Goal: Information Seeking & Learning: Check status

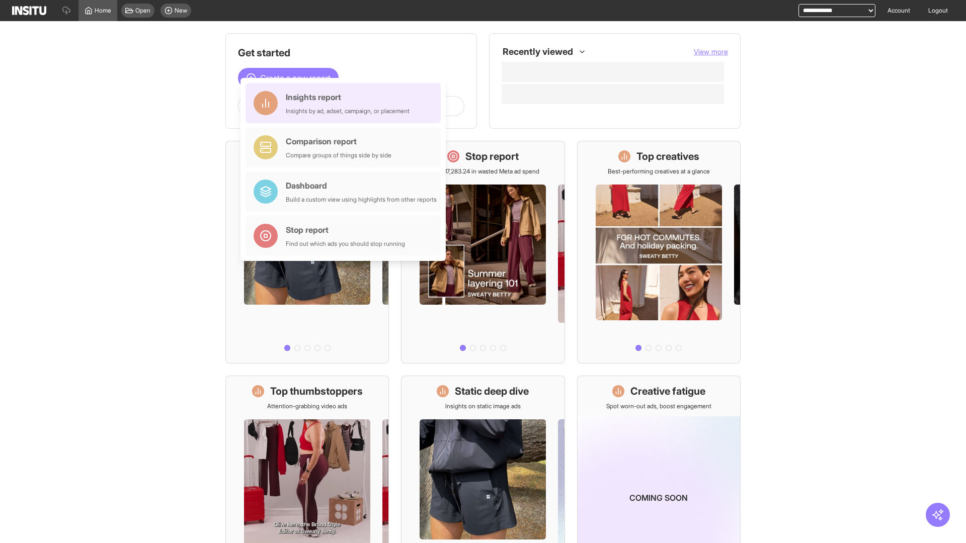
click at [346, 103] on div "Insights report Insights by ad, adset, campaign, or placement" at bounding box center [348, 103] width 124 height 24
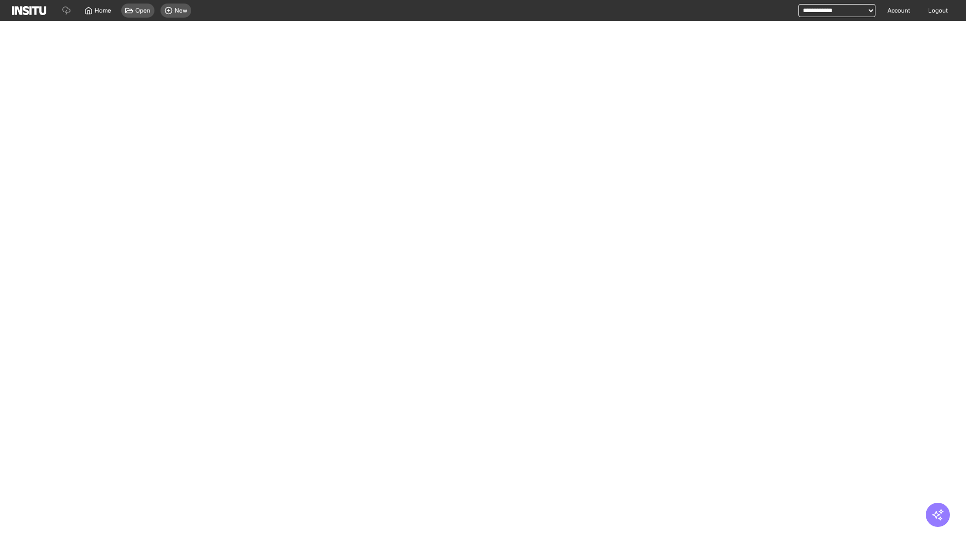
select select "**"
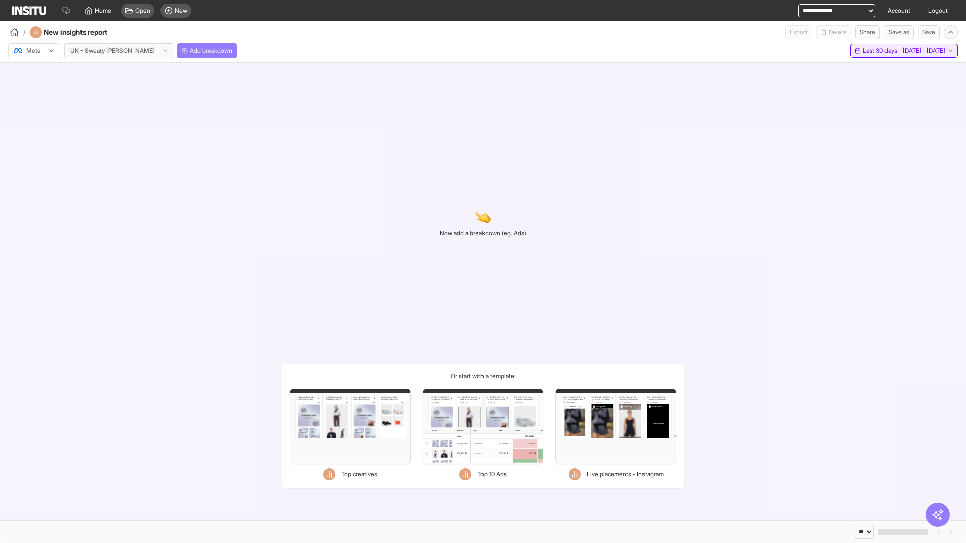
click at [882, 51] on span "Last 30 days - [DATE] - [DATE]" at bounding box center [904, 51] width 83 height 8
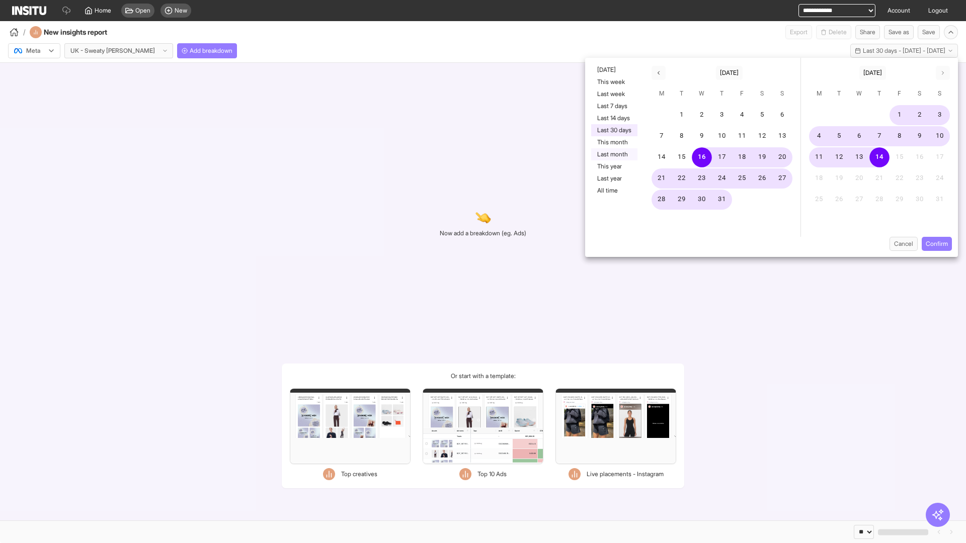
click at [613, 154] on button "Last month" at bounding box center [614, 154] width 46 height 12
